Goal: Task Accomplishment & Management: Manage account settings

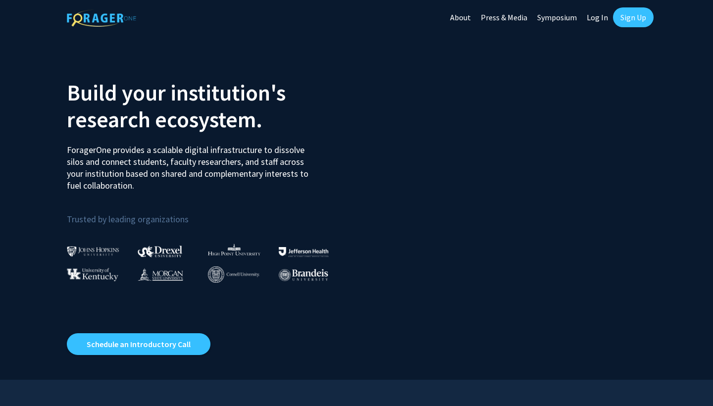
click at [626, 29] on div "Skip navigation About Press & Media Symposium Log In Sign Up" at bounding box center [549, 17] width 208 height 35
click at [629, 22] on link "Sign Up" at bounding box center [633, 17] width 41 height 20
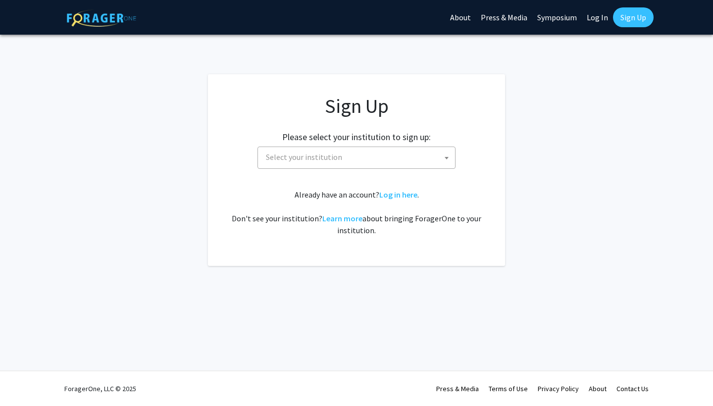
click at [380, 161] on span "Select your institution" at bounding box center [358, 157] width 193 height 20
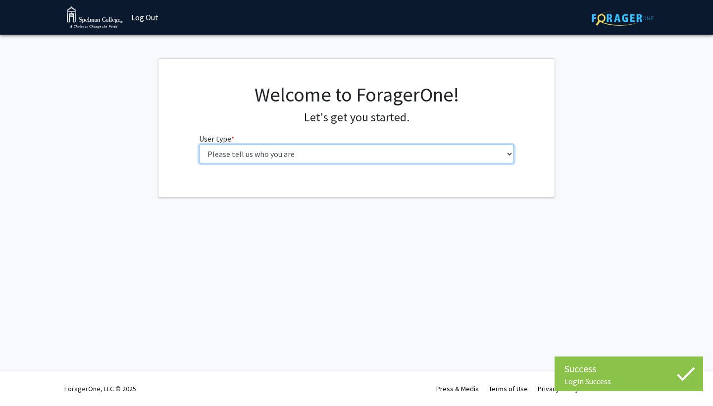
select select "1: undergrad"
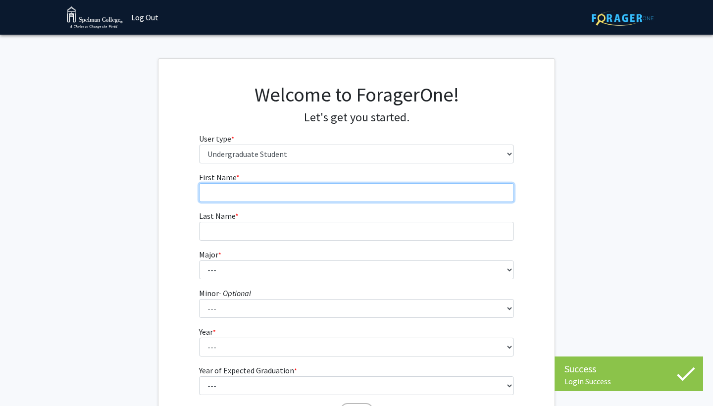
click at [368, 194] on input "First Name * required" at bounding box center [356, 192] width 315 height 19
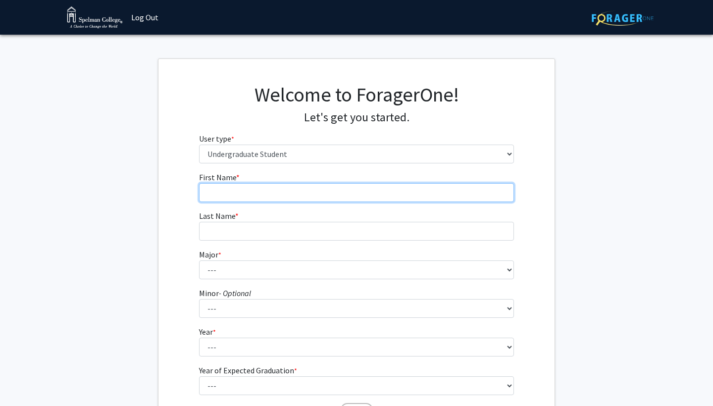
type input "Jayla"
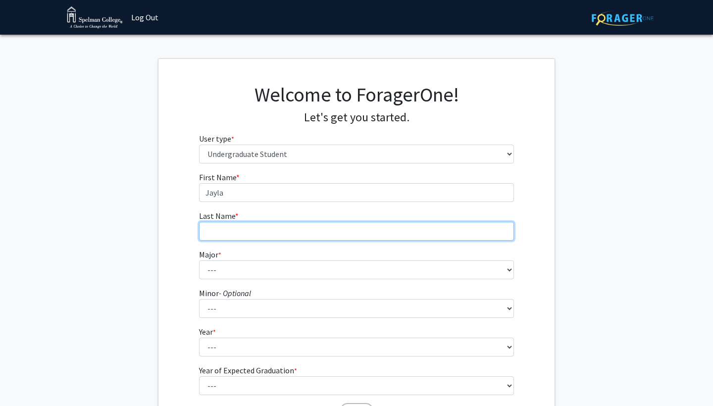
type input "[PERSON_NAME]"
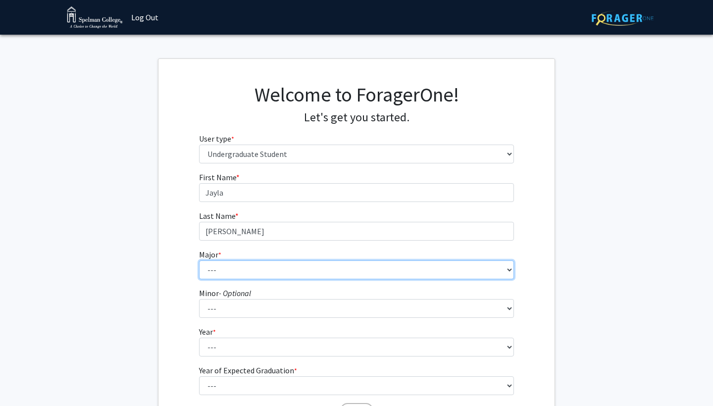
select select "29: 275"
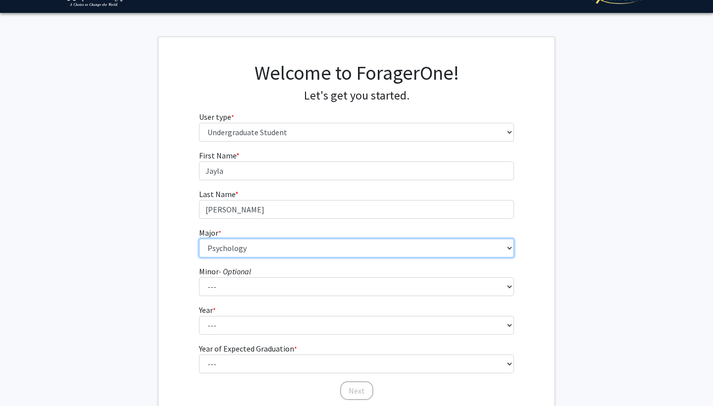
scroll to position [34, 0]
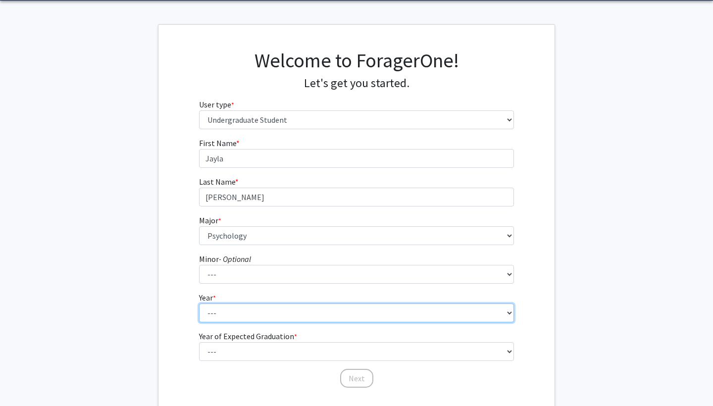
select select "2: sophomore"
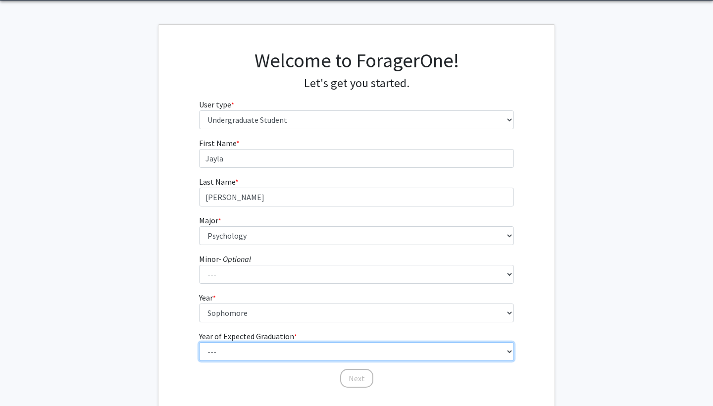
select select "4: 2028"
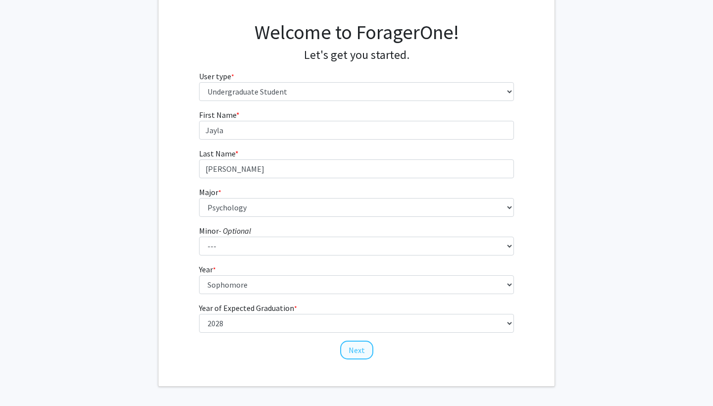
click at [355, 350] on button "Next" at bounding box center [356, 350] width 33 height 19
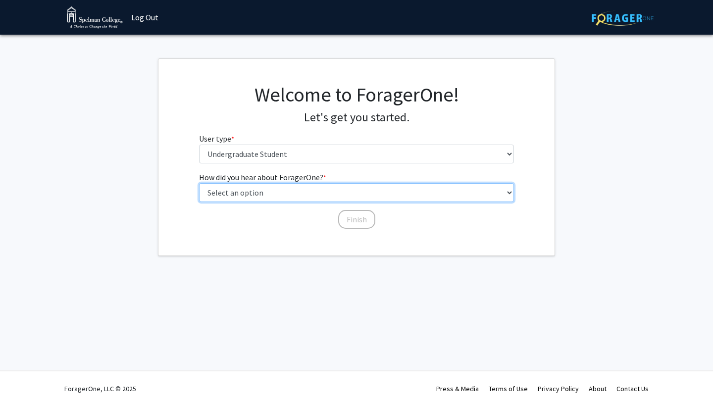
select select "2: faculty_recommendation"
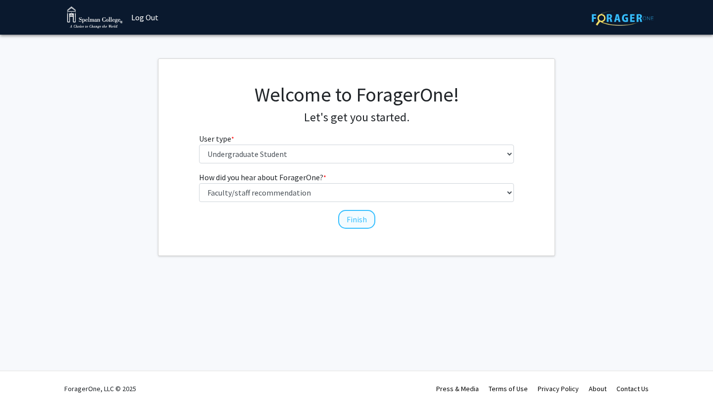
click at [360, 215] on button "Finish" at bounding box center [356, 219] width 37 height 19
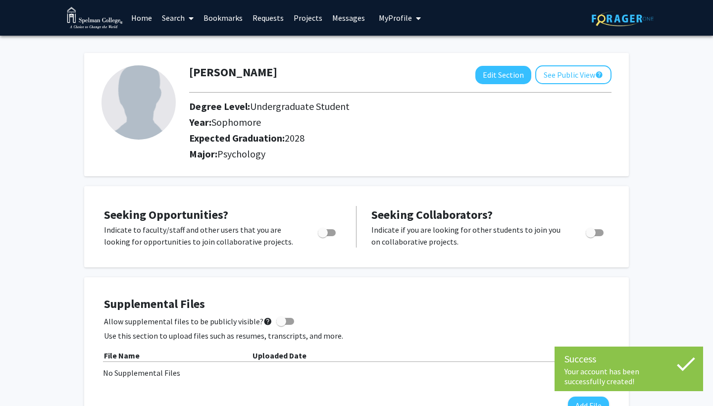
click at [324, 238] on span "Toggle" at bounding box center [323, 233] width 10 height 10
click at [323, 237] on input "Are you actively seeking opportunities?" at bounding box center [322, 236] width 0 height 0
checkbox input "true"
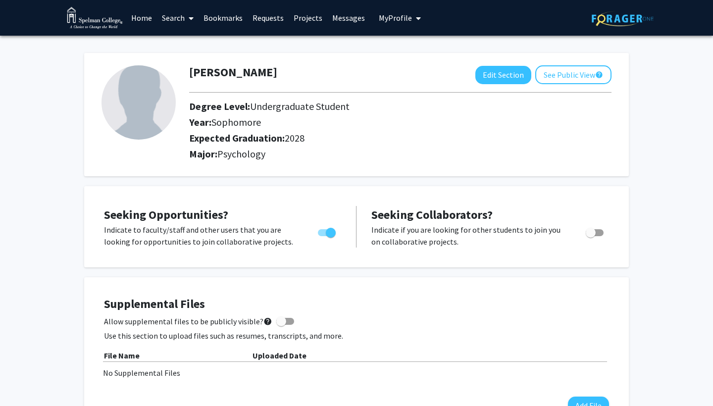
click at [588, 235] on span "Toggle" at bounding box center [591, 233] width 10 height 10
click at [590, 236] on input "Would you like to receive other student requests to work with you?" at bounding box center [590, 236] width 0 height 0
checkbox input "true"
click at [495, 75] on button "Edit Section" at bounding box center [503, 75] width 56 height 18
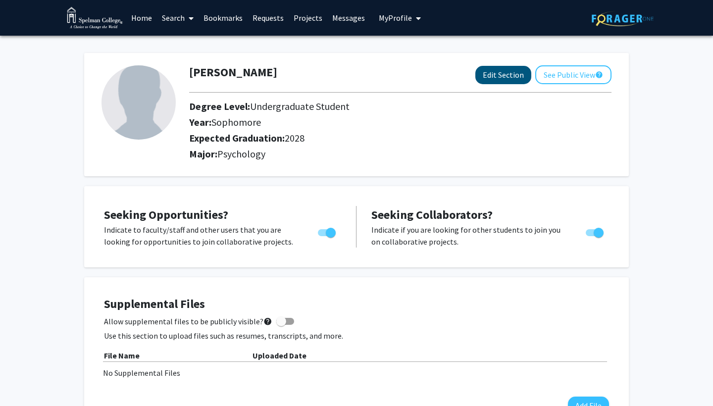
select select "sophomore"
select select "2028"
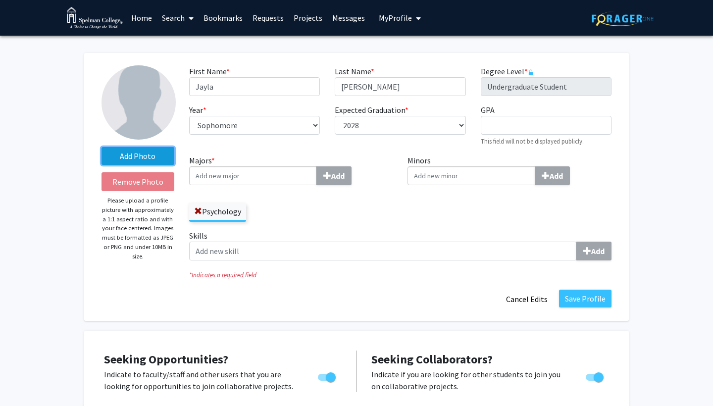
click at [156, 155] on label "Add Photo" at bounding box center [137, 156] width 73 height 18
click at [0, 0] on input "Add Photo" at bounding box center [0, 0] width 0 height 0
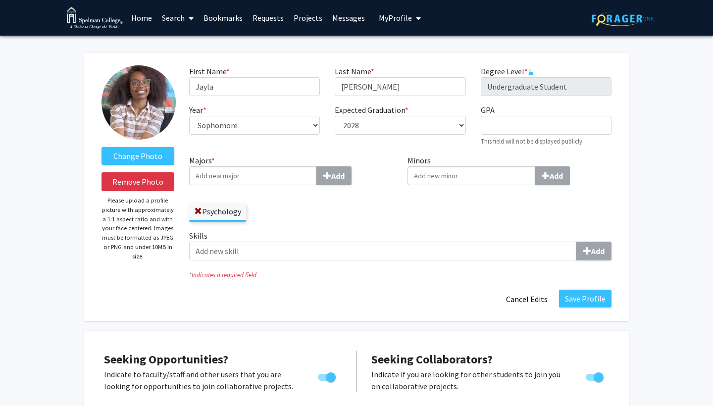
click at [143, 155] on label "Change Photo" at bounding box center [137, 156] width 73 height 18
click at [0, 0] on input "Change Photo" at bounding box center [0, 0] width 0 height 0
click at [556, 130] on input "GPA required" at bounding box center [546, 125] width 131 height 19
type input "3.92"
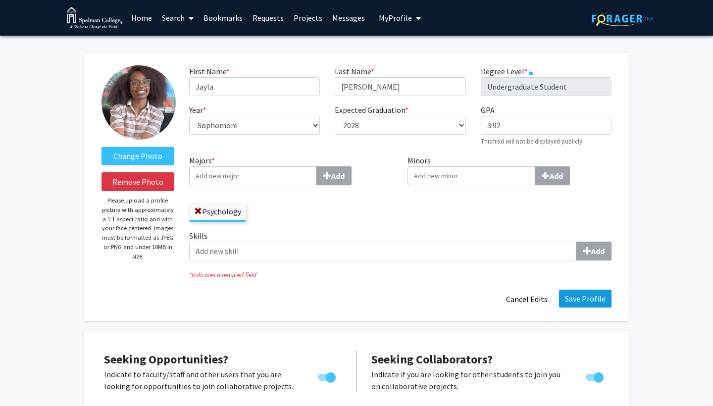
click at [581, 305] on button "Save Profile" at bounding box center [585, 299] width 52 height 18
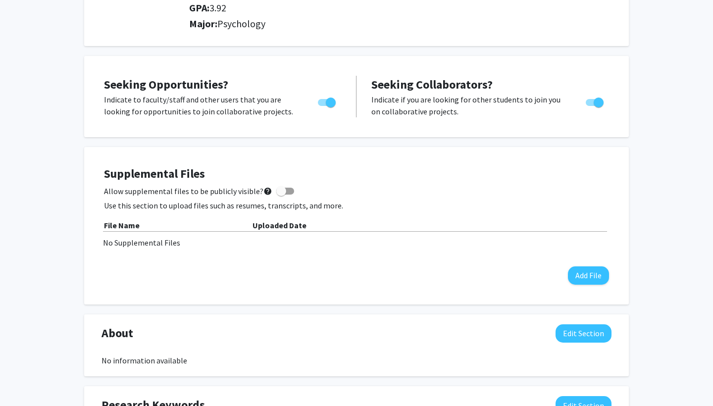
scroll to position [145, 0]
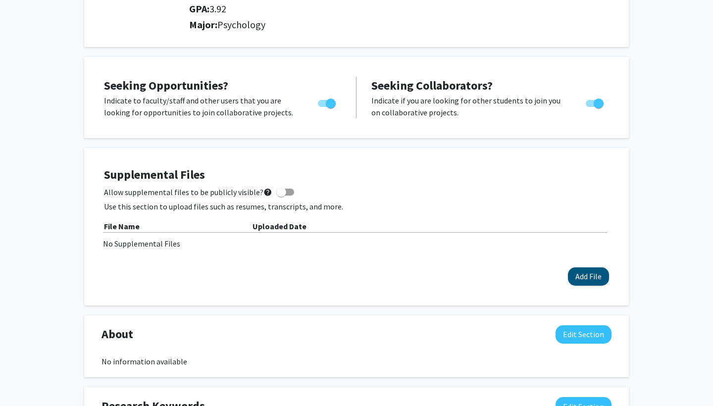
click at [594, 269] on button "Add File" at bounding box center [588, 276] width 41 height 18
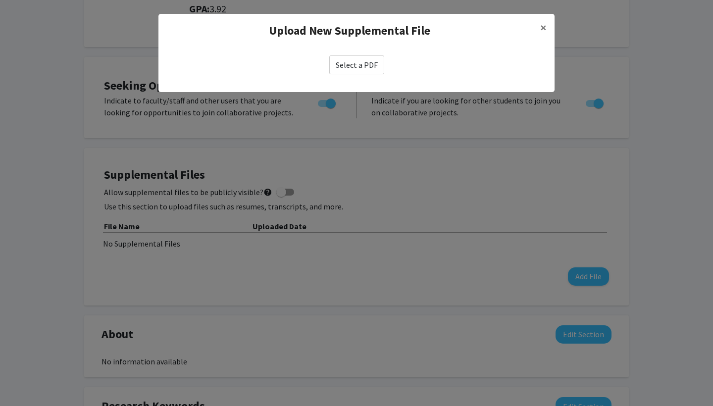
click at [347, 61] on label "Select a PDF" at bounding box center [356, 64] width 55 height 19
click at [0, 0] on input "Select a PDF" at bounding box center [0, 0] width 0 height 0
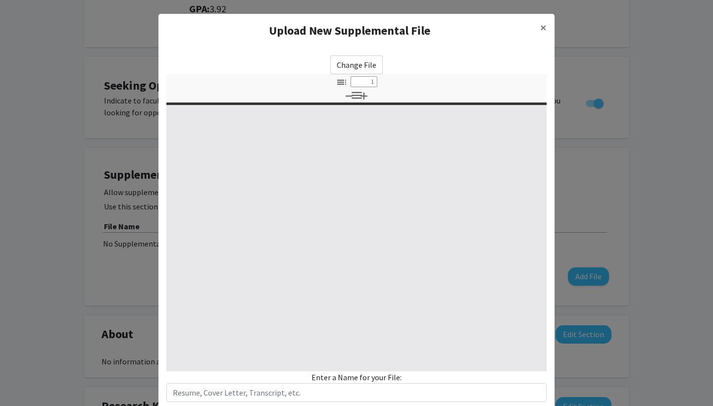
select select "custom"
type input "0"
select select "custom"
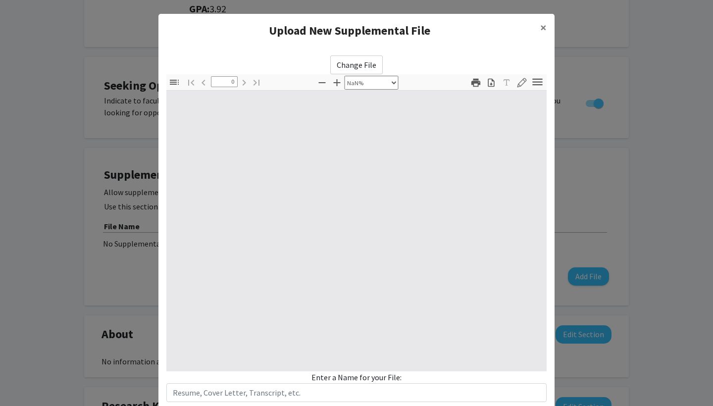
type input "1"
select select "auto"
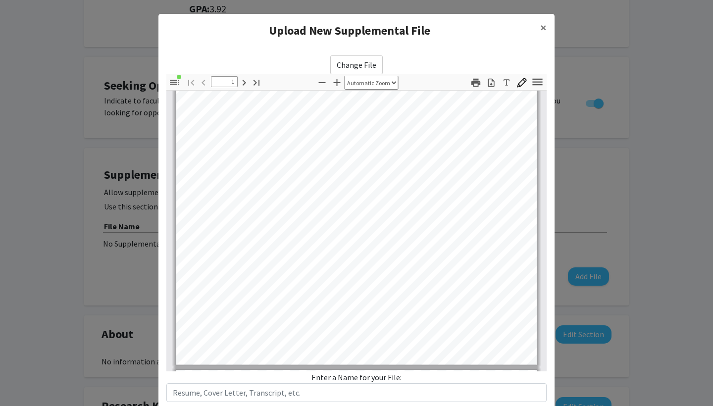
type input "2"
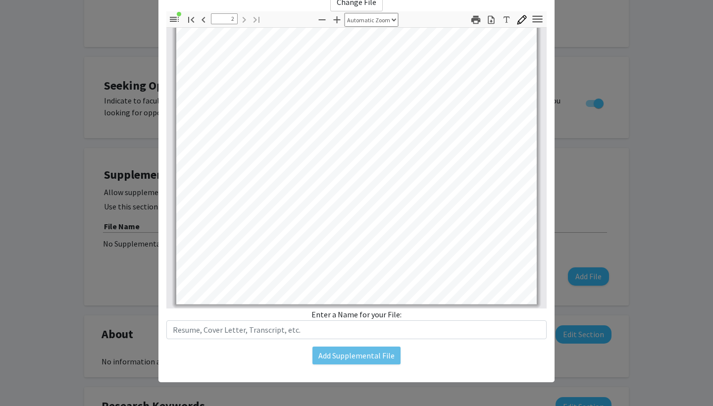
scroll to position [63, 0]
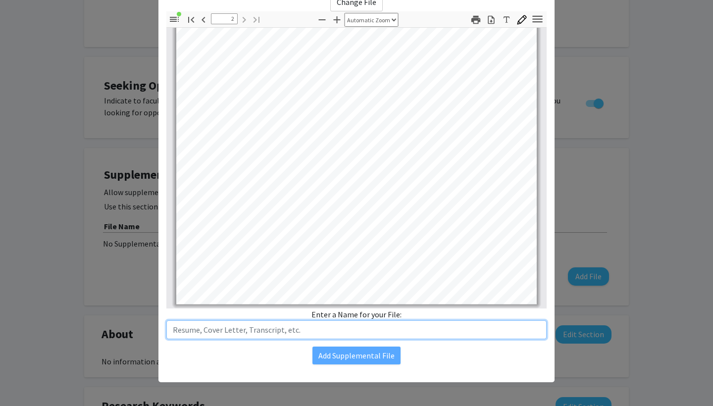
click at [376, 325] on input "text" at bounding box center [356, 329] width 380 height 19
type input "resume"
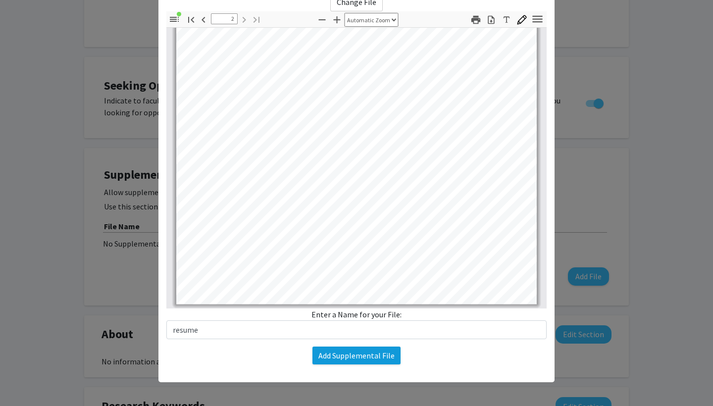
click at [342, 360] on button "Add Supplemental File" at bounding box center [356, 355] width 88 height 18
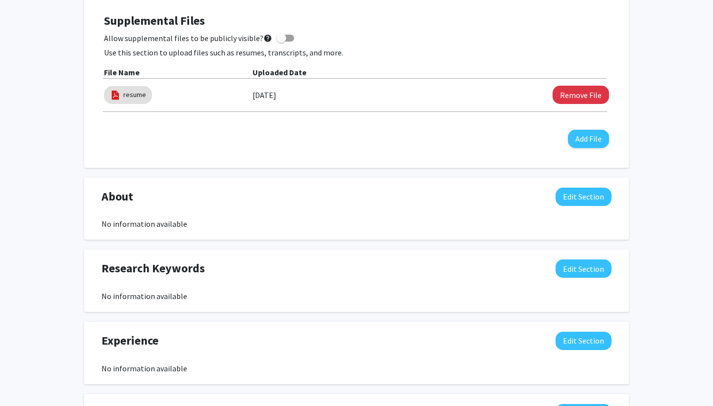
scroll to position [324, 0]
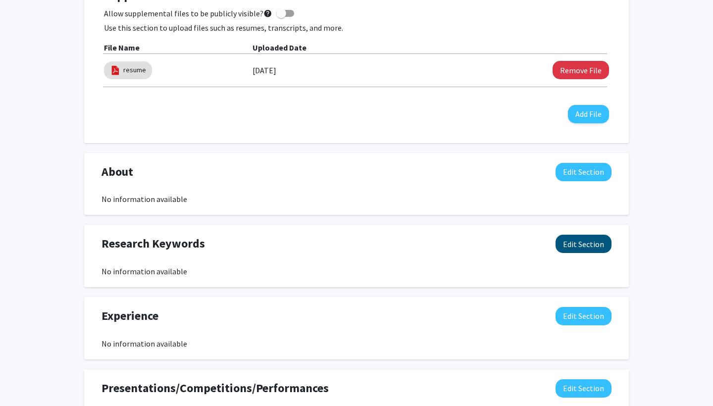
click at [585, 245] on button "Edit Section" at bounding box center [583, 244] width 56 height 18
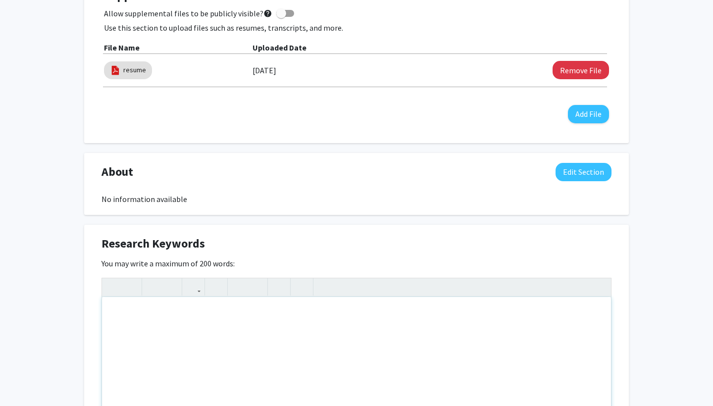
click at [150, 325] on div "Note to users with screen readers: Please deactivate our accessibility plugin f…" at bounding box center [356, 371] width 509 height 148
click at [423, 314] on div "Interested in developmental, personality, educational, and positive psychology,…" at bounding box center [356, 371] width 509 height 148
click at [579, 315] on div "Interested in developmental, personality, educational, and positive psychology,…" at bounding box center [356, 371] width 509 height 148
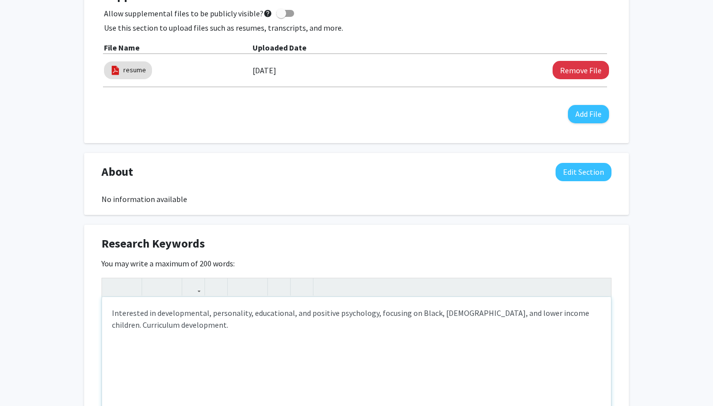
click at [550, 312] on div "Interested in developmental, personality, educational, and positive psychology,…" at bounding box center [356, 371] width 509 height 148
click at [344, 339] on p "- Curriculum development." at bounding box center [356, 345] width 489 height 12
click at [120, 358] on p "- childhood trauma." at bounding box center [356, 364] width 489 height 12
click at [133, 363] on div "Interested in developmental, personality, educational, and positive psychology,…" at bounding box center [356, 371] width 509 height 148
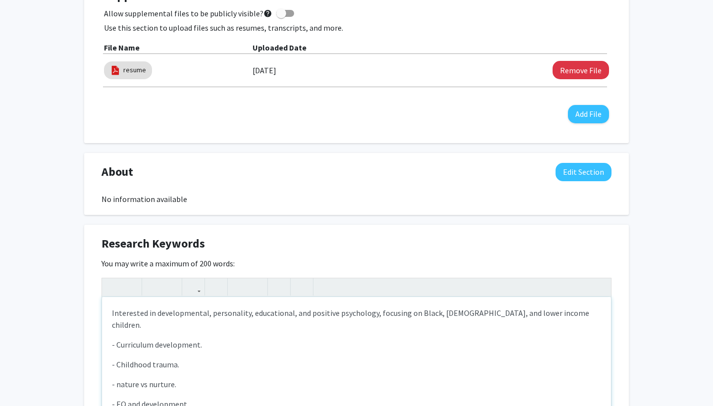
click at [141, 398] on p "- EQ and development" at bounding box center [356, 404] width 489 height 12
click at [181, 398] on p "- EQ, development" at bounding box center [356, 404] width 489 height 12
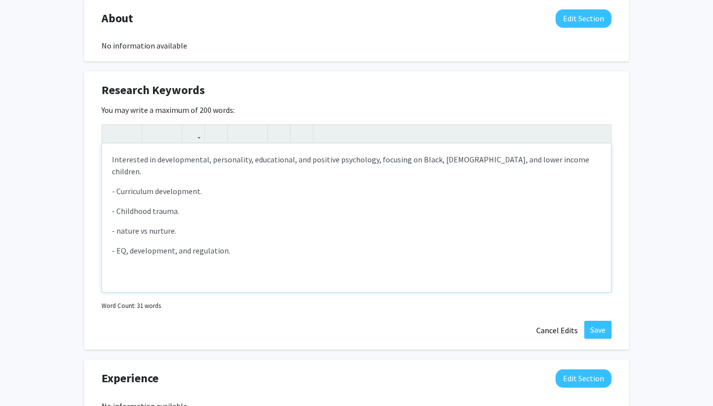
scroll to position [478, 0]
click at [120, 224] on p "- nature vs nurture." at bounding box center [356, 230] width 489 height 12
type textarea "<p>Interested in developmental, personality, educational, and positive psycholo…"
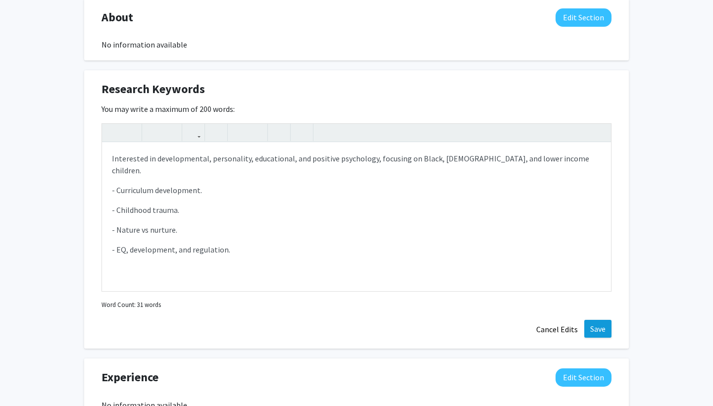
click at [603, 329] on button "Save" at bounding box center [597, 329] width 27 height 18
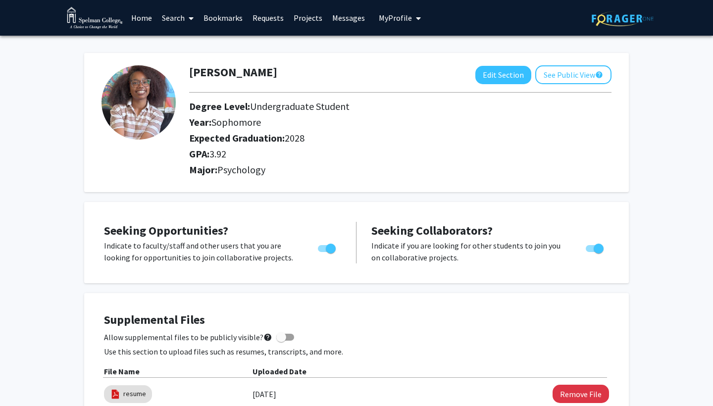
scroll to position [0, 0]
click at [504, 67] on div "[PERSON_NAME] Edit Section See Public View help Degree Level: Undergraduate Stu…" at bounding box center [356, 122] width 544 height 139
click at [504, 73] on button "Edit Section" at bounding box center [503, 75] width 56 height 18
select select "sophomore"
select select "2028"
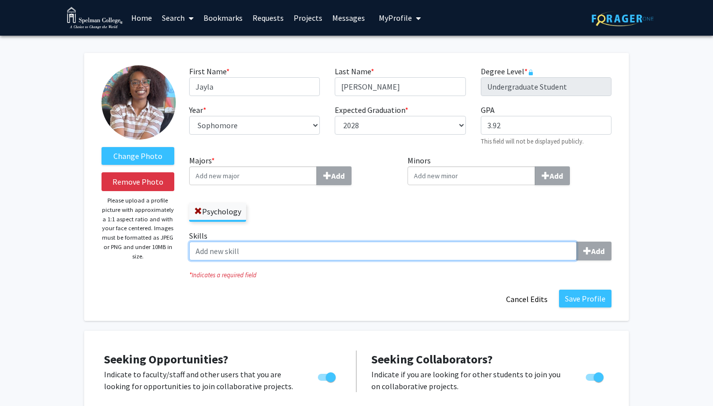
click at [565, 255] on input "Skills Add" at bounding box center [383, 251] width 388 height 19
type input "French"
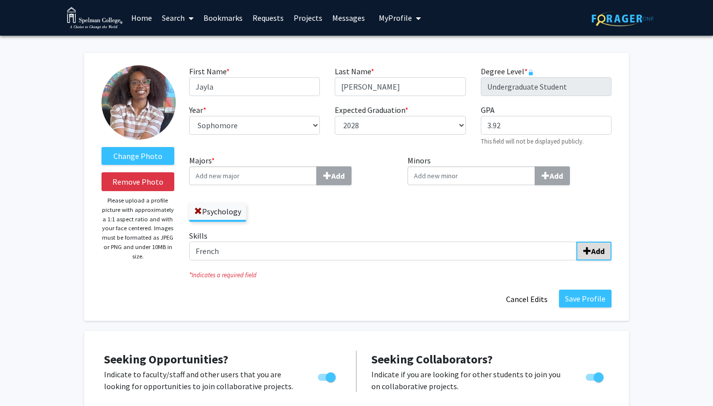
click at [599, 243] on button "Add" at bounding box center [593, 251] width 35 height 19
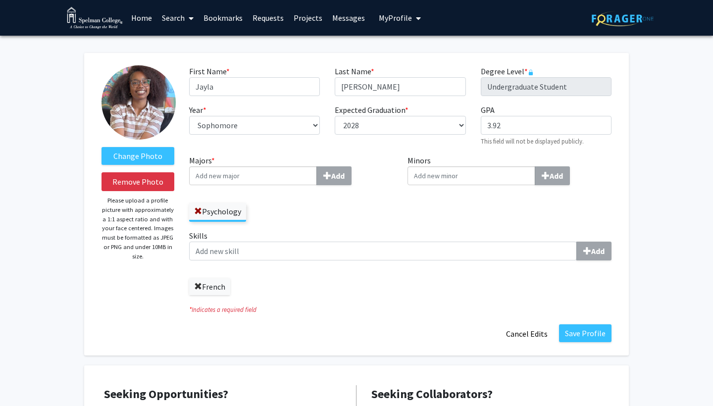
click at [194, 289] on span at bounding box center [198, 287] width 8 height 8
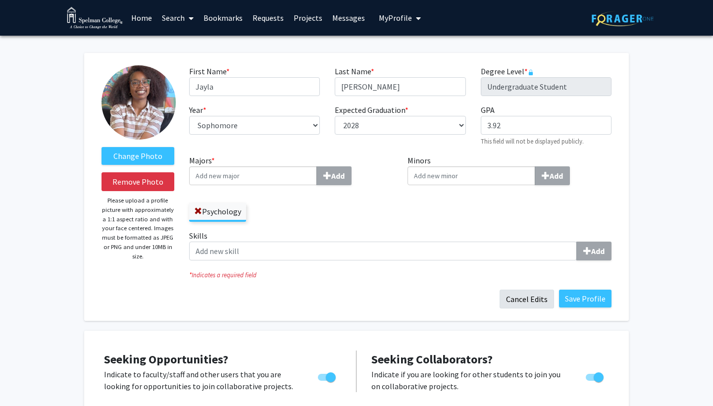
click at [527, 304] on button "Cancel Edits" at bounding box center [526, 299] width 54 height 19
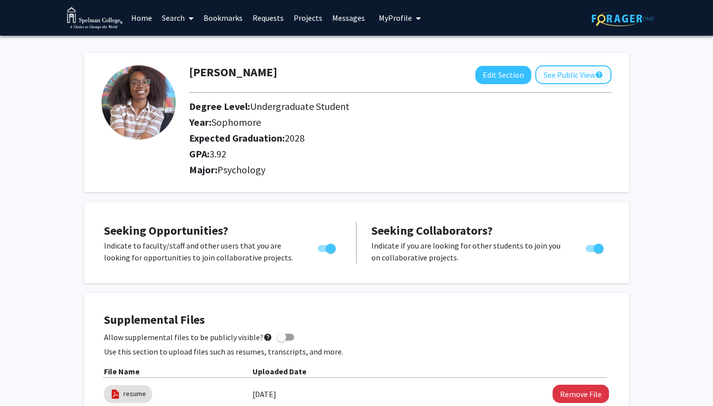
click at [558, 68] on button "See Public View help" at bounding box center [573, 74] width 76 height 19
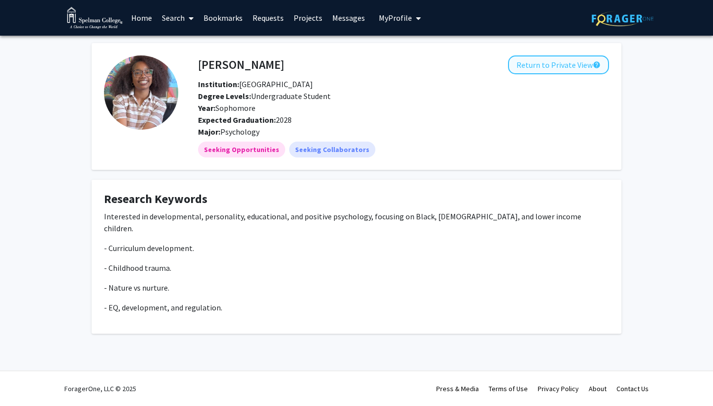
click at [543, 66] on button "Return to Private View help" at bounding box center [558, 64] width 101 height 19
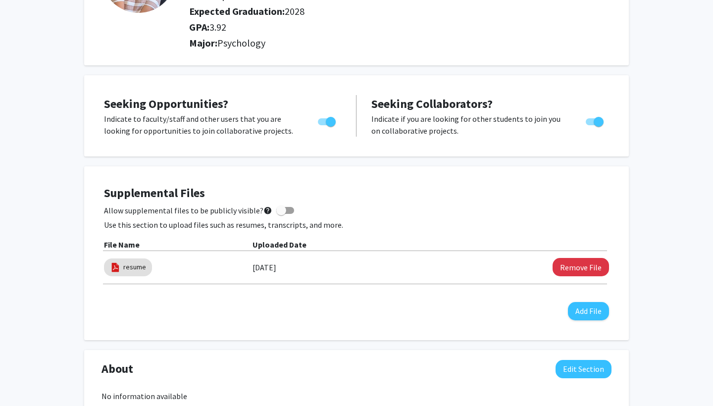
scroll to position [155, 0]
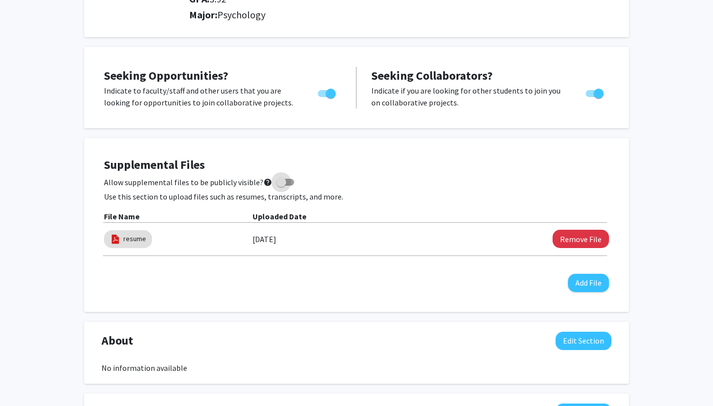
click at [283, 183] on span at bounding box center [285, 182] width 18 height 7
click at [281, 186] on input "Allow supplemental files to be publicly visible? help" at bounding box center [281, 186] width 0 height 0
checkbox input "true"
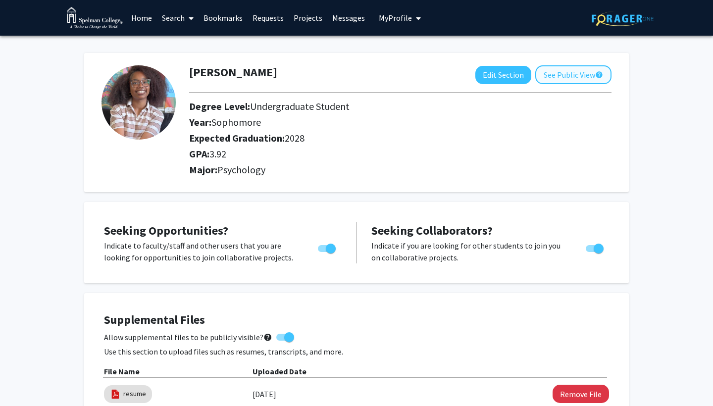
scroll to position [0, 0]
click at [549, 71] on button "See Public View help" at bounding box center [573, 74] width 76 height 19
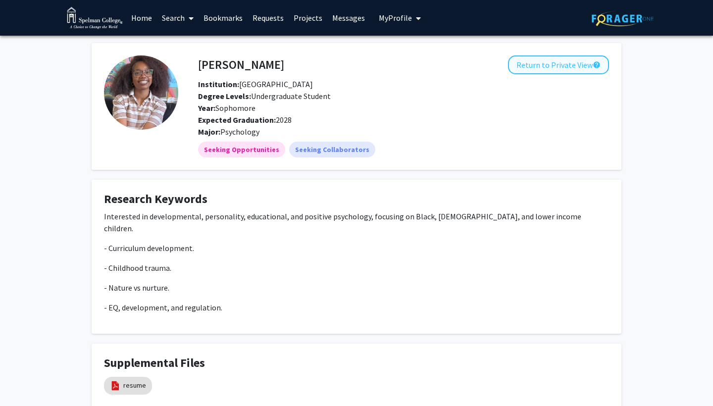
click at [527, 71] on button "Return to Private View help" at bounding box center [558, 64] width 101 height 19
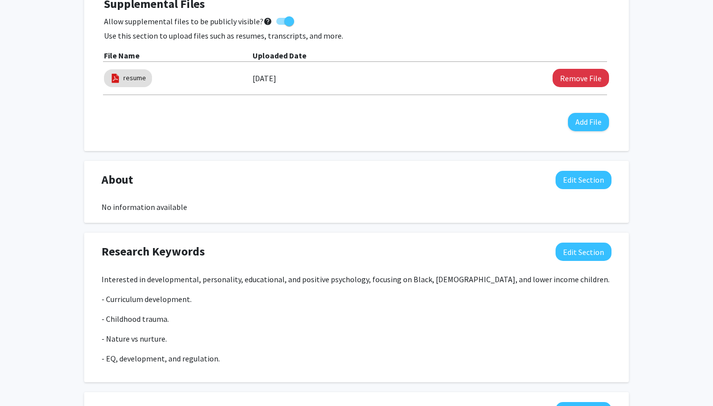
scroll to position [375, 0]
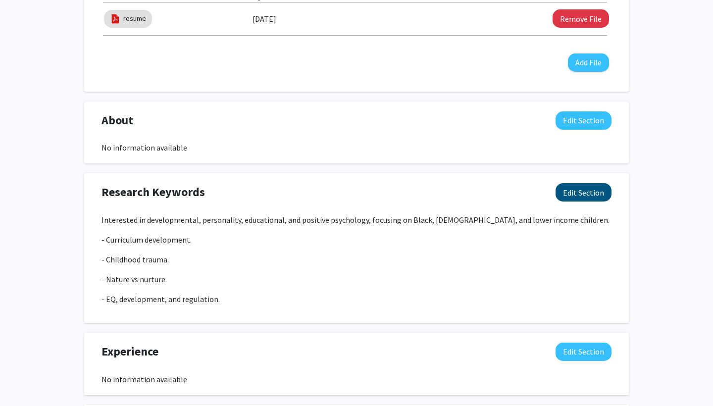
click at [564, 191] on button "Edit Section" at bounding box center [583, 192] width 56 height 18
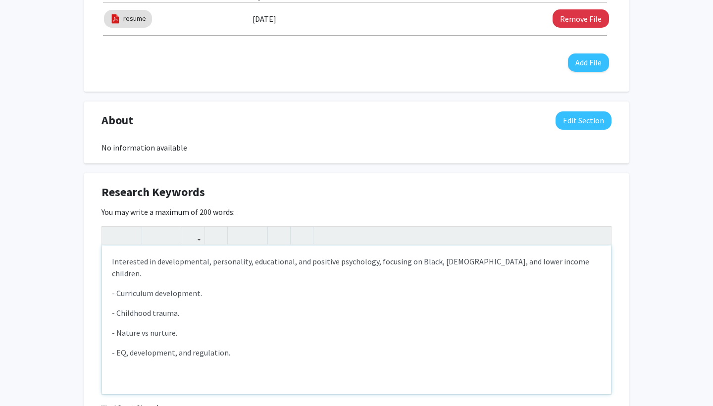
click at [120, 307] on p "- Childhood trauma." at bounding box center [356, 313] width 489 height 12
click at [241, 346] on p "- EQ, development, and regulation." at bounding box center [356, 352] width 489 height 12
click at [120, 366] on p "- personality" at bounding box center [356, 372] width 489 height 12
click at [158, 366] on p "- Personality" at bounding box center [356, 372] width 489 height 12
type textarea "<p>Interested in developmental, personality, educational, and positive psycholo…"
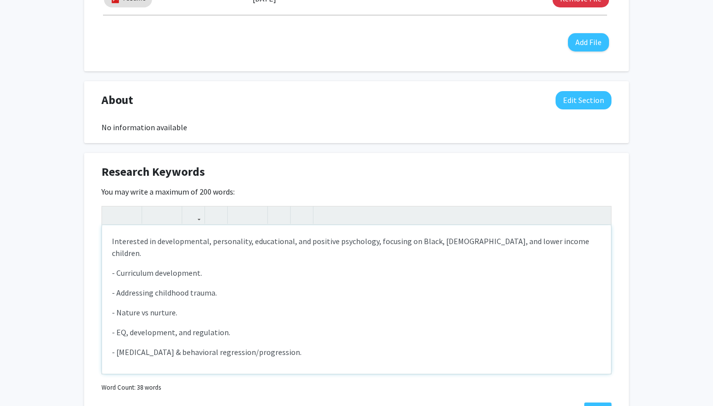
scroll to position [488, 0]
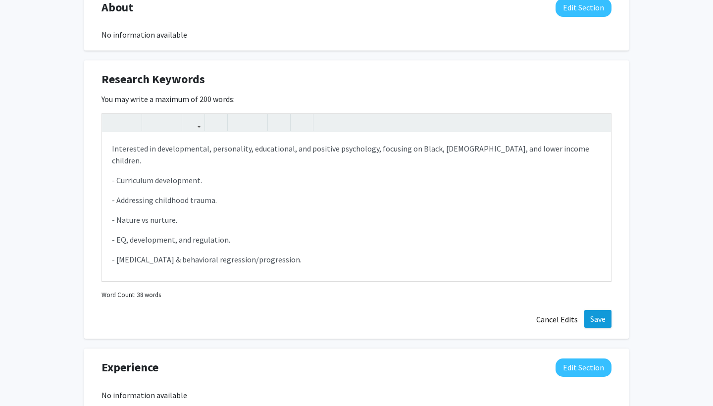
click at [601, 311] on button "Save" at bounding box center [597, 319] width 27 height 18
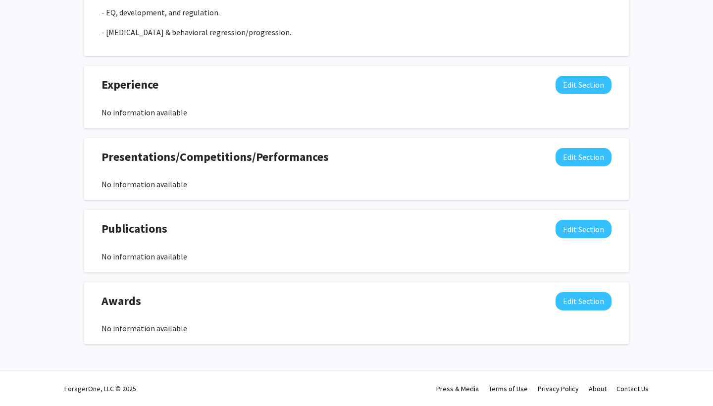
scroll to position [663, 0]
click at [568, 299] on button "Edit Section" at bounding box center [583, 301] width 56 height 18
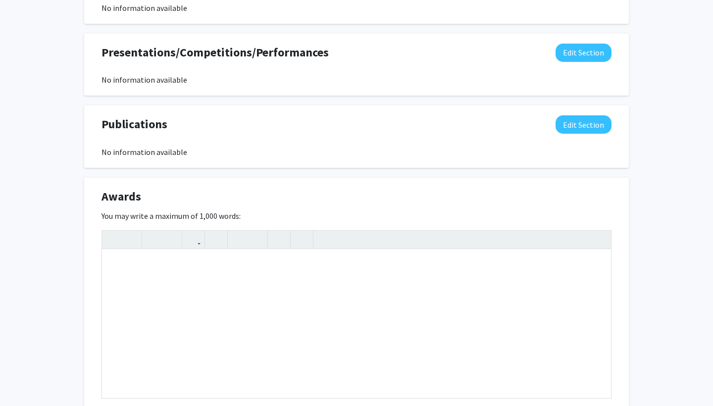
scroll to position [785, 0]
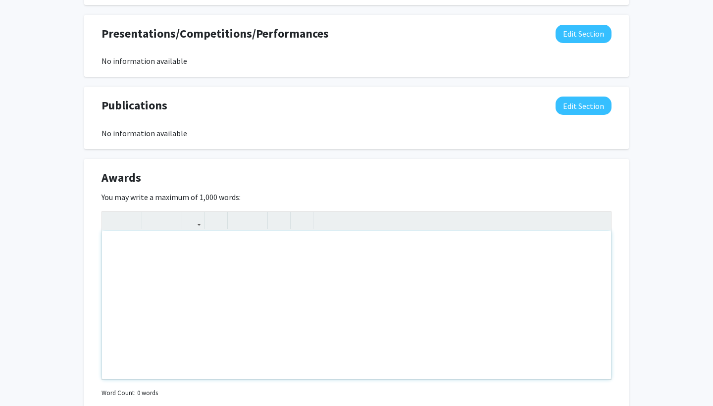
click at [138, 242] on div "Note to users with screen readers: Please deactivate our accessibility plugin f…" at bounding box center [356, 305] width 509 height 148
paste div "Note to users with screen readers: Please deactivate our accessibility plugin f…"
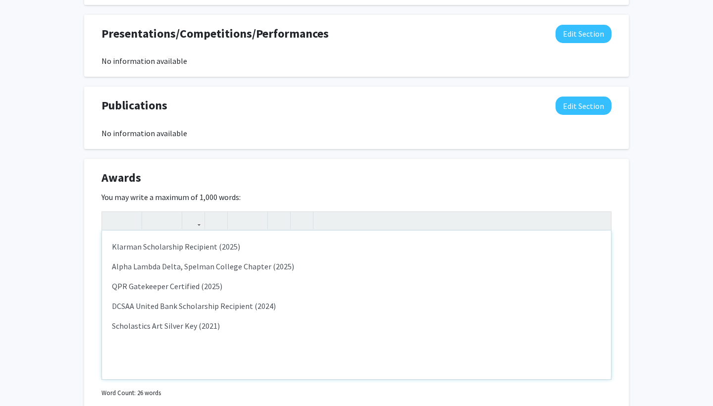
type textarea "<p>Klarman Scholarship Recipient (2025)</p><p>Alpha Lambda Delta, Spelman Colle…"
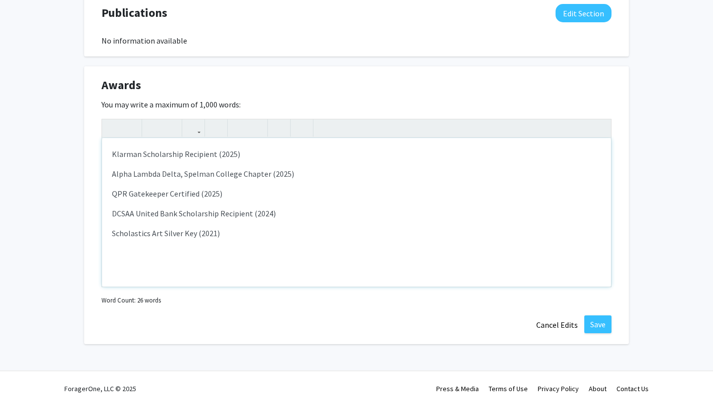
scroll to position [879, 0]
click at [591, 328] on button "Save" at bounding box center [597, 324] width 27 height 18
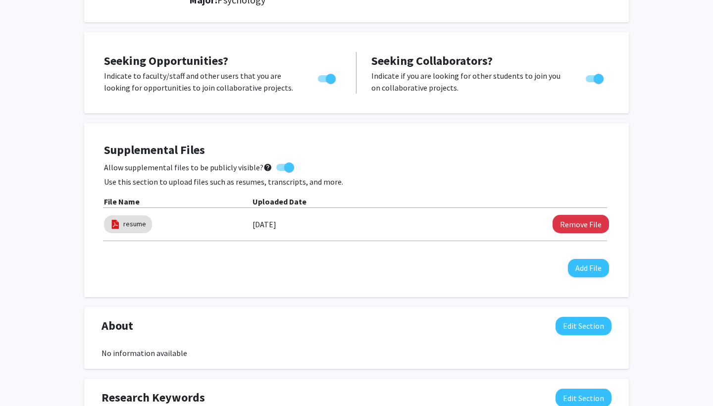
scroll to position [242, 0]
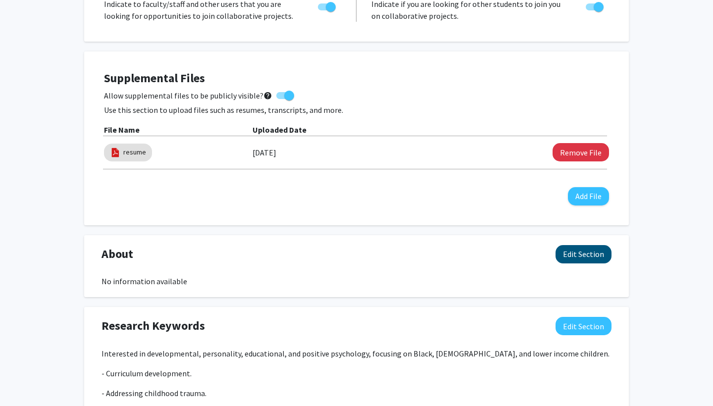
click at [585, 257] on button "Edit Section" at bounding box center [583, 254] width 56 height 18
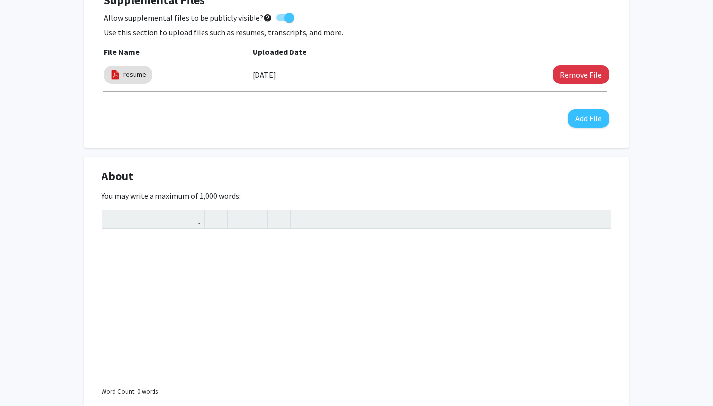
scroll to position [323, 0]
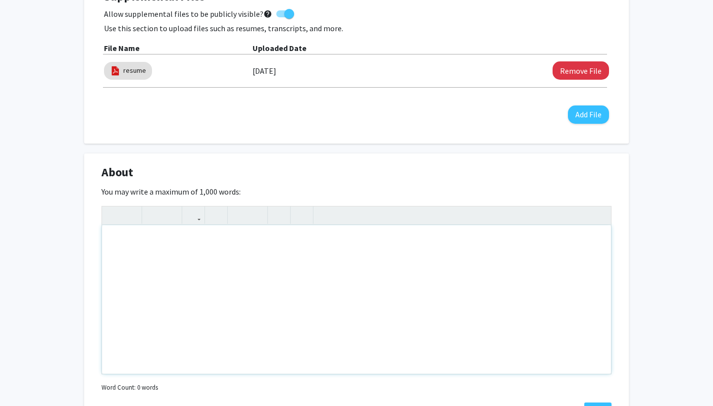
click at [112, 239] on div "Note to users with screen readers: Please deactivate our accessibility plugin f…" at bounding box center [356, 299] width 509 height 148
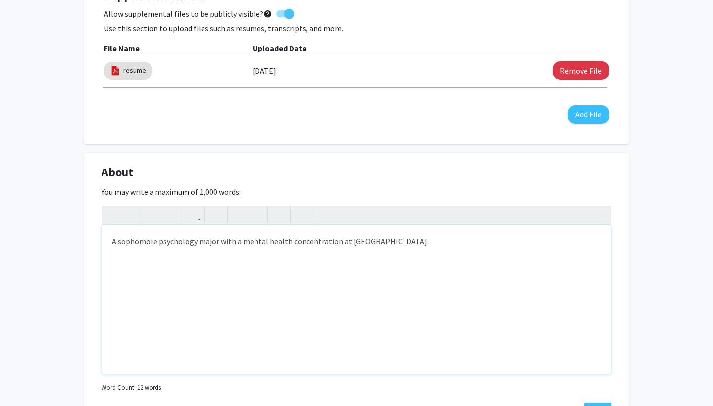
click at [334, 243] on div "A sophomore psychology major with a mental health concentration at [GEOGRAPHIC_…" at bounding box center [356, 299] width 509 height 148
click at [488, 237] on div "A sophomore psychology major with a mental health concentration from [US_STATE]…" at bounding box center [356, 299] width 509 height 148
click at [405, 263] on div "A sophomore psychology major with a mental health concentration from [US_STATE]…" at bounding box center [356, 299] width 509 height 148
click at [151, 253] on div "A sophomore psychology major with a mental health concentration from [US_STATE]…" at bounding box center [356, 299] width 509 height 148
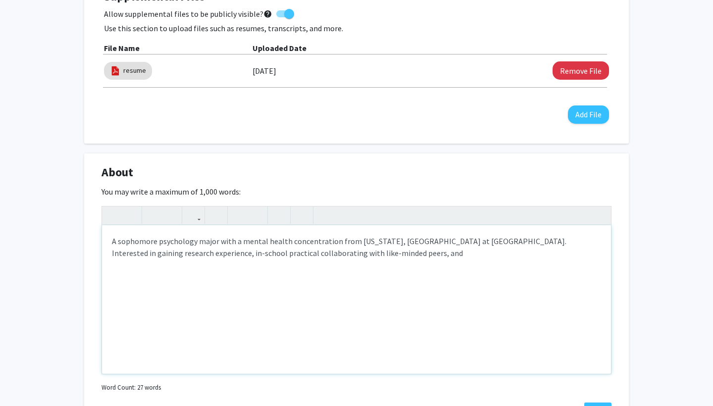
click at [148, 255] on div "A sophomore psychology major with a mental health concentration from [US_STATE]…" at bounding box center [356, 299] width 509 height 148
click at [167, 253] on div "A sophomore psychology major with a mental health concentration from [US_STATE]…" at bounding box center [356, 299] width 509 height 148
click at [377, 257] on div "A sophomore psychology major with a mental health concentration from [US_STATE]…" at bounding box center [356, 299] width 509 height 148
type textarea "A sophomore psychology major with a mental health concentration from [US_STATE]…"
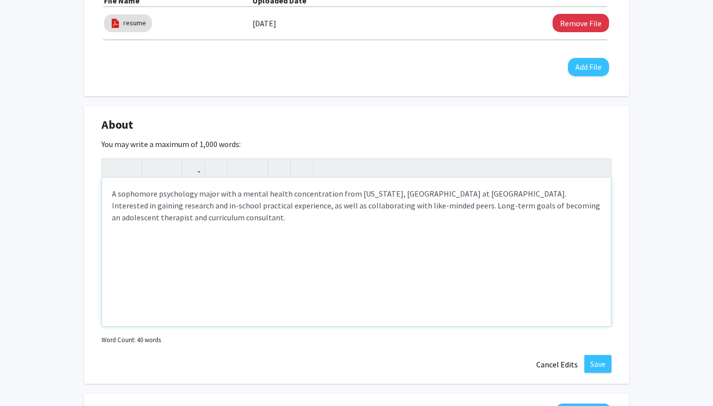
scroll to position [444, 0]
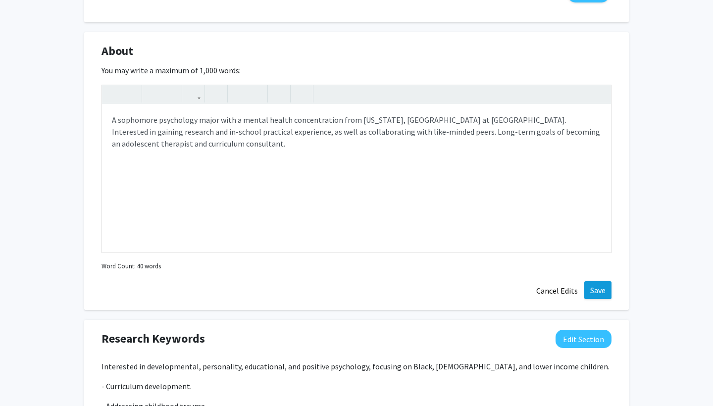
click at [600, 288] on button "Save" at bounding box center [597, 290] width 27 height 18
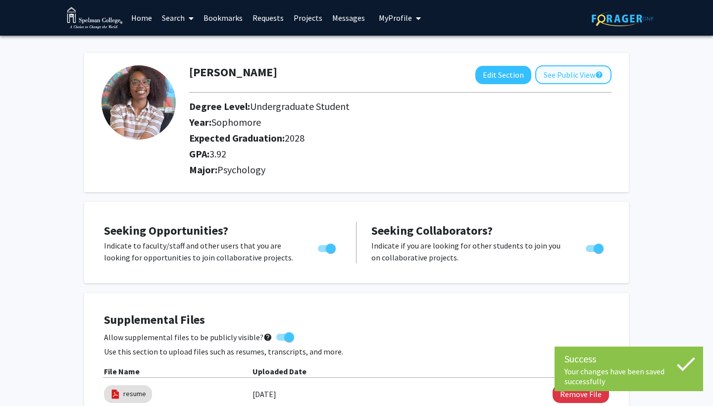
scroll to position [0, 0]
click at [561, 72] on button "See Public View help" at bounding box center [573, 74] width 76 height 19
